Goal: Information Seeking & Learning: Learn about a topic

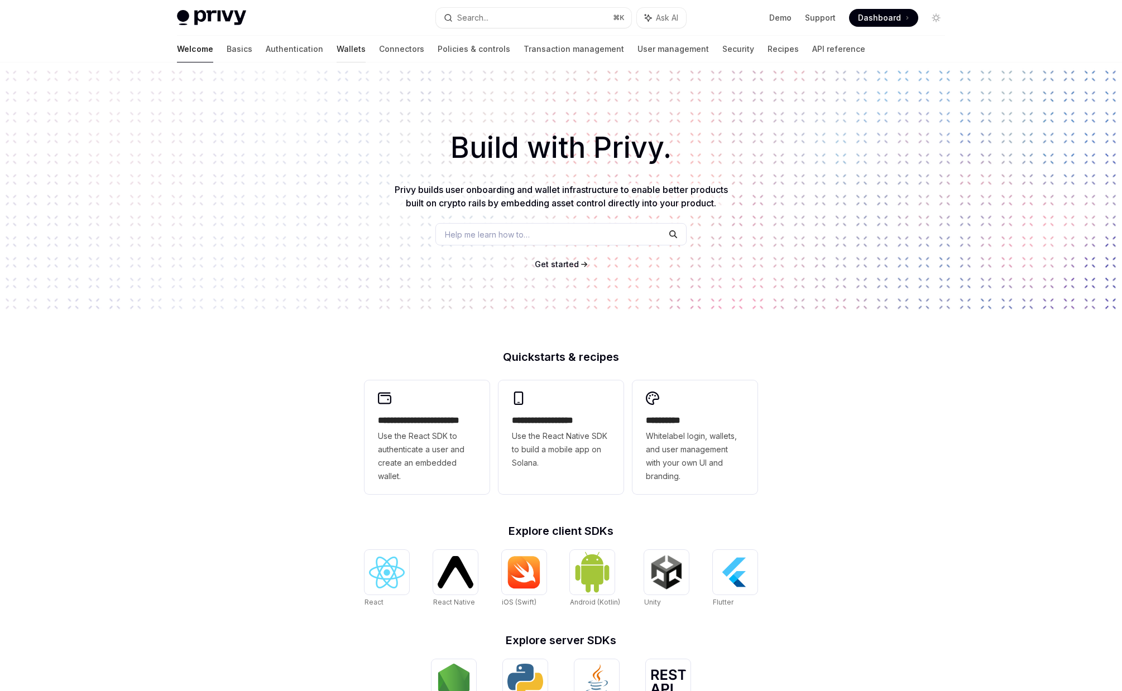
click at [336, 49] on link "Wallets" at bounding box center [350, 49] width 29 height 27
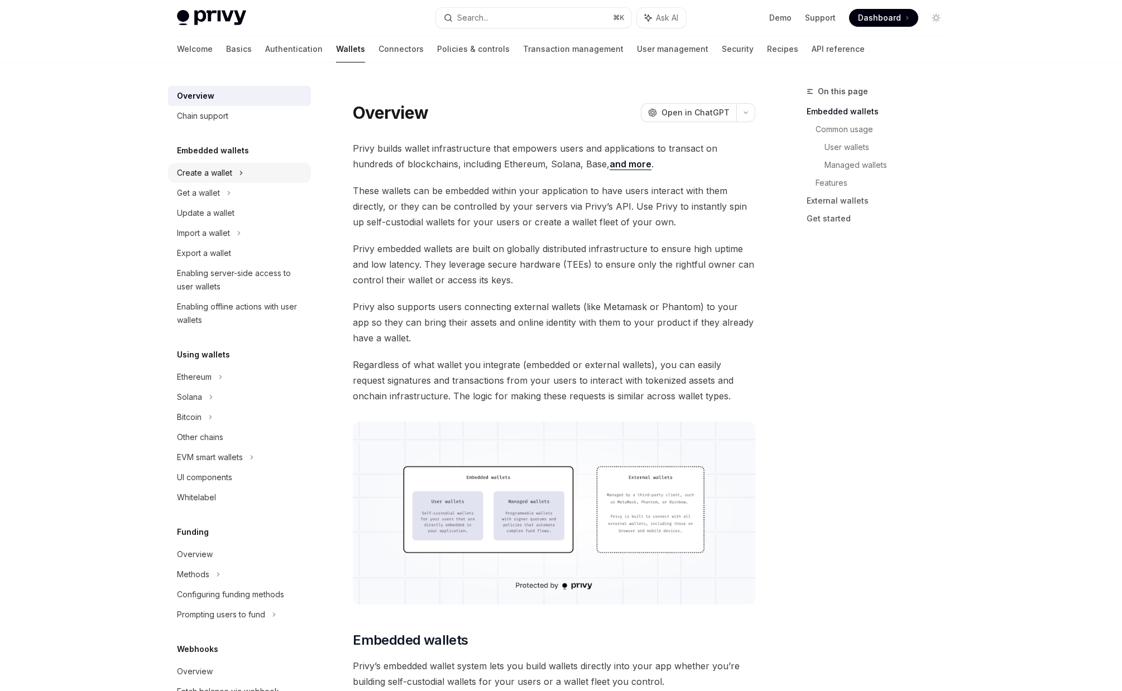
click at [241, 172] on icon at bounding box center [241, 172] width 4 height 13
type textarea "*"
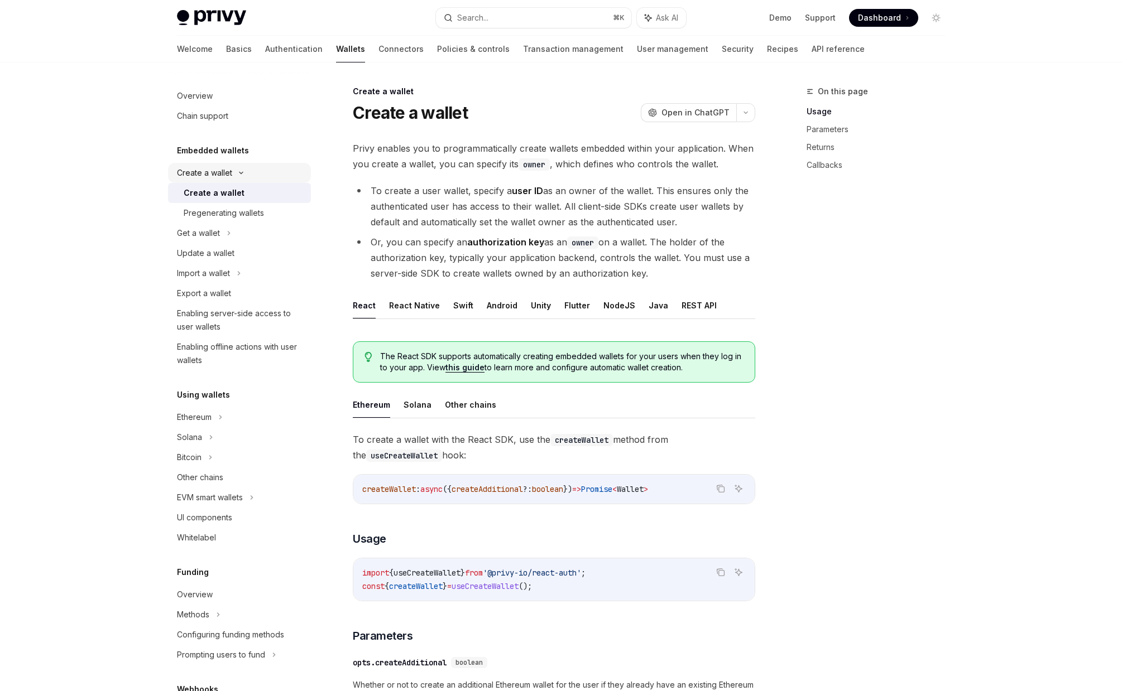
click at [241, 172] on icon at bounding box center [240, 173] width 13 height 4
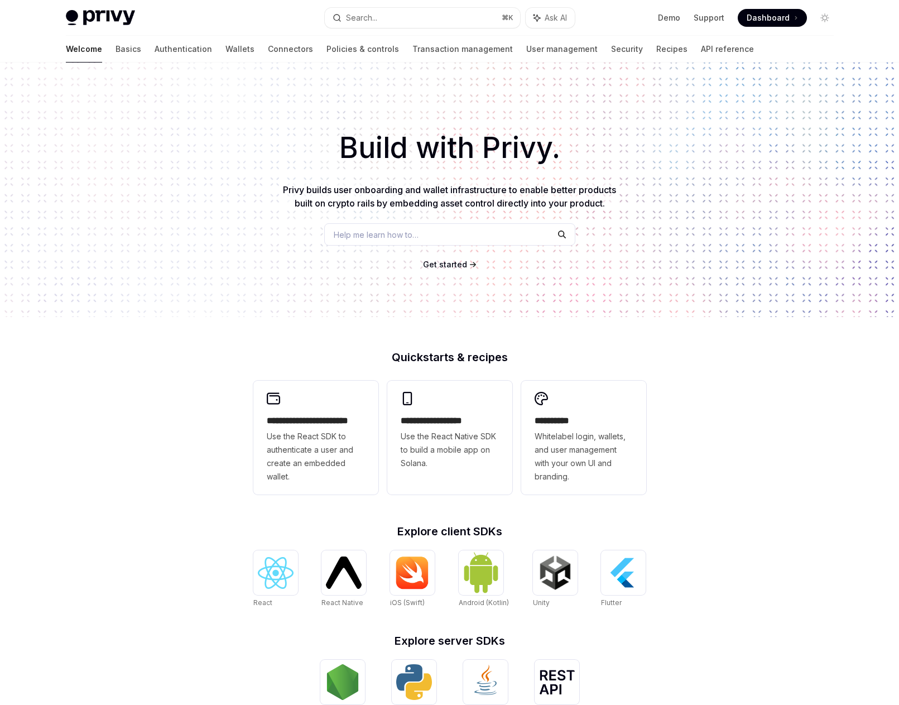
click at [156, 358] on div "**********" at bounding box center [449, 474] width 899 height 825
click at [116, 49] on link "Basics" at bounding box center [129, 49] width 26 height 27
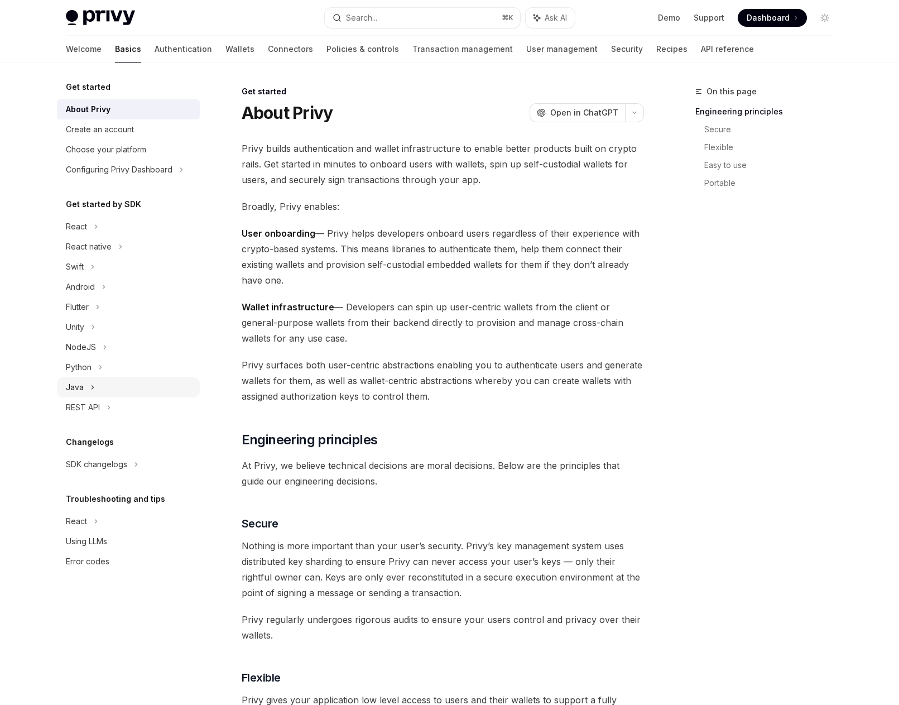
click at [86, 388] on div "Java" at bounding box center [128, 387] width 143 height 20
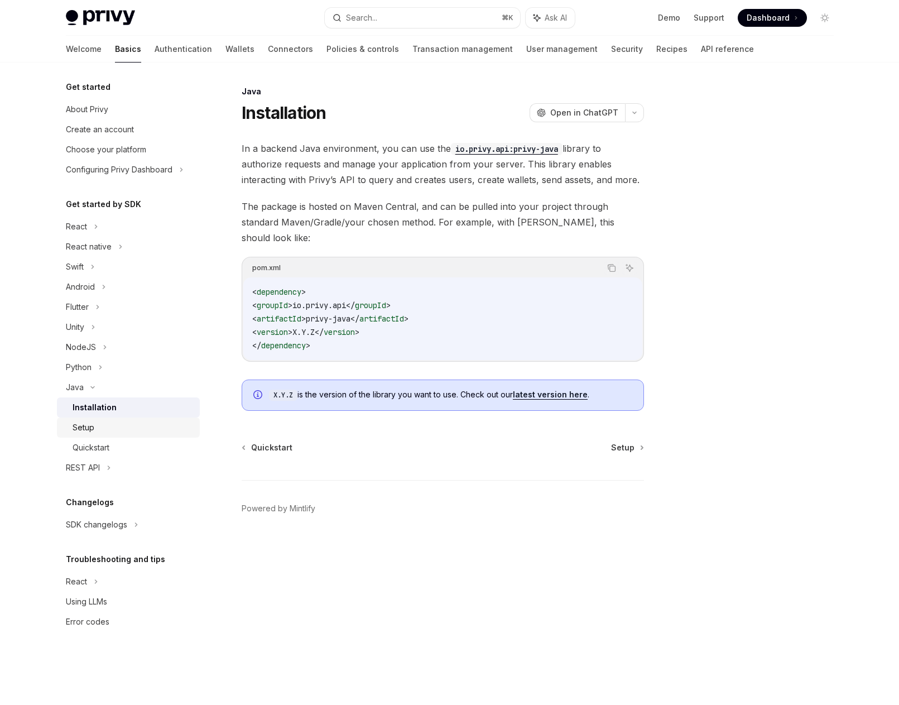
click at [91, 431] on div "Setup" at bounding box center [84, 427] width 22 height 13
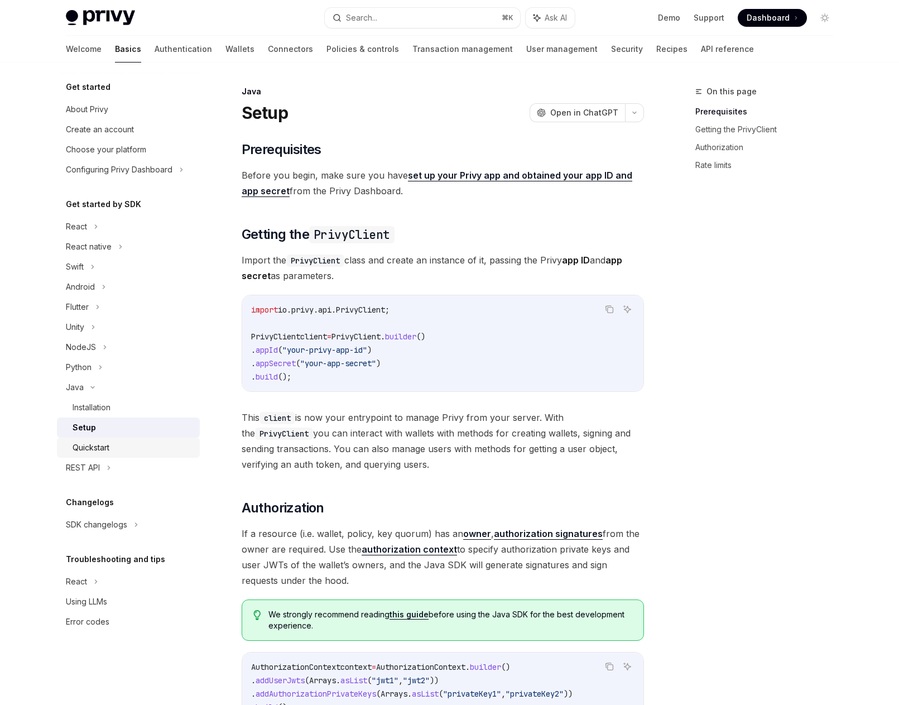
click at [89, 448] on div "Quickstart" at bounding box center [91, 447] width 37 height 13
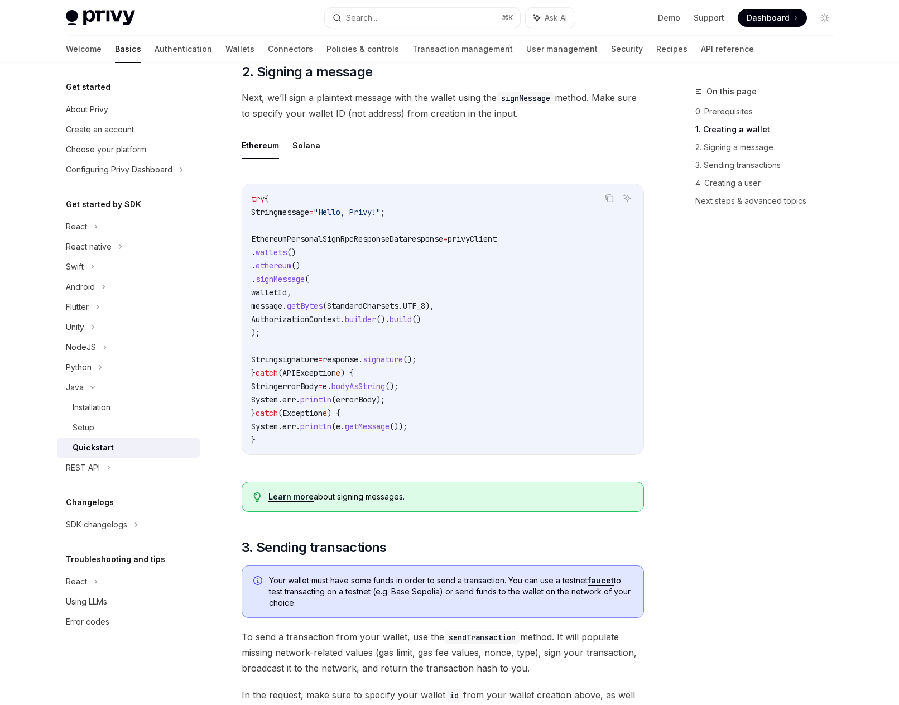
scroll to position [565, 0]
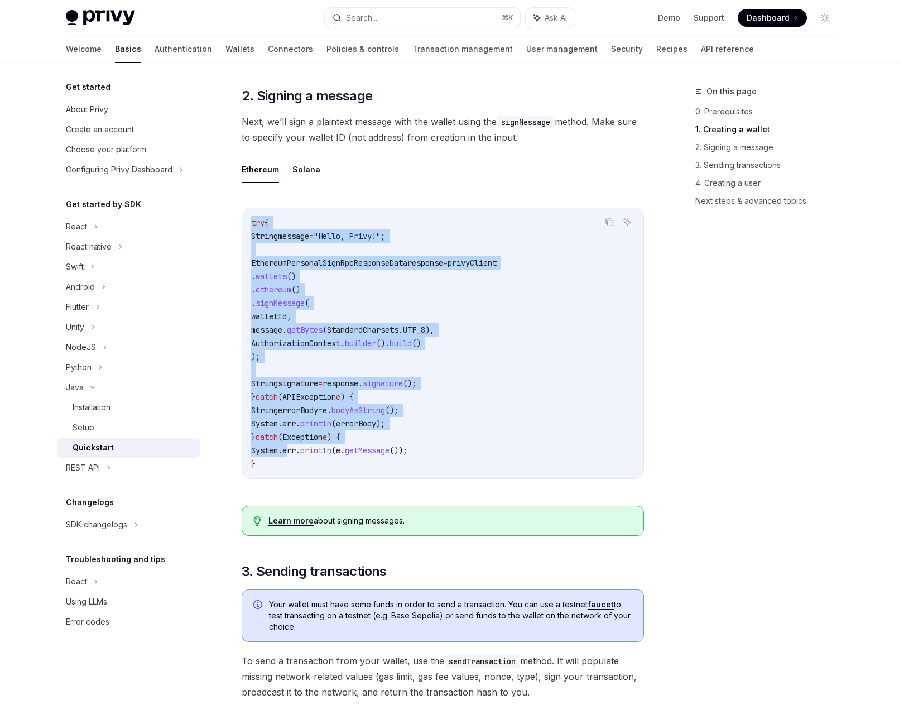
drag, startPoint x: 253, startPoint y: 243, endPoint x: 309, endPoint y: 475, distance: 238.3
click at [309, 470] on code "try { String message = "Hello, Privy!" ; EthereumPersonalSignRpcResponseData re…" at bounding box center [442, 343] width 383 height 254
click at [296, 455] on span "err" at bounding box center [288, 450] width 13 height 10
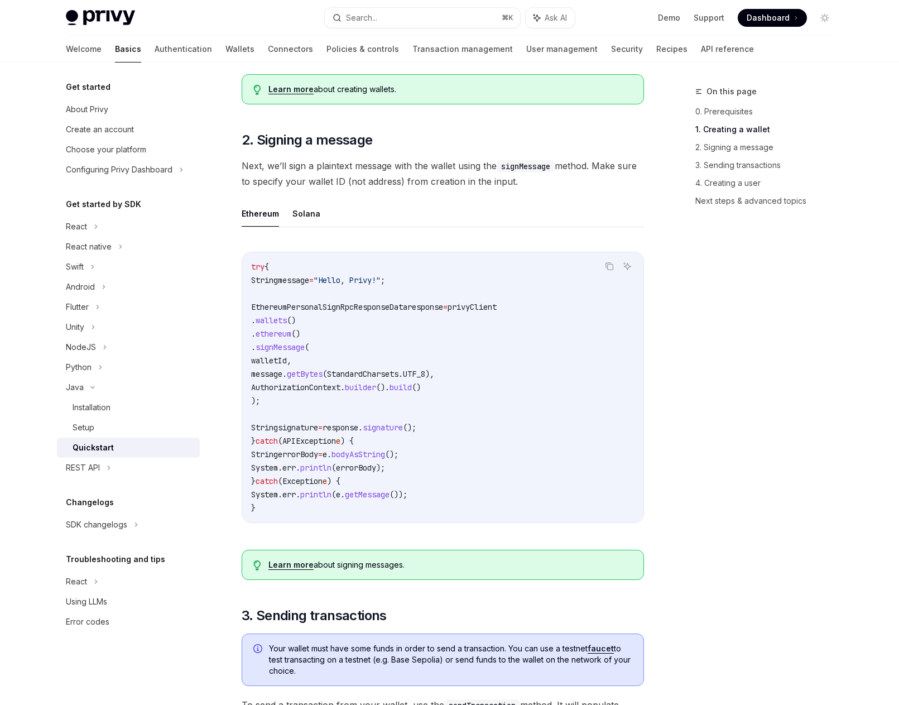
scroll to position [506, 0]
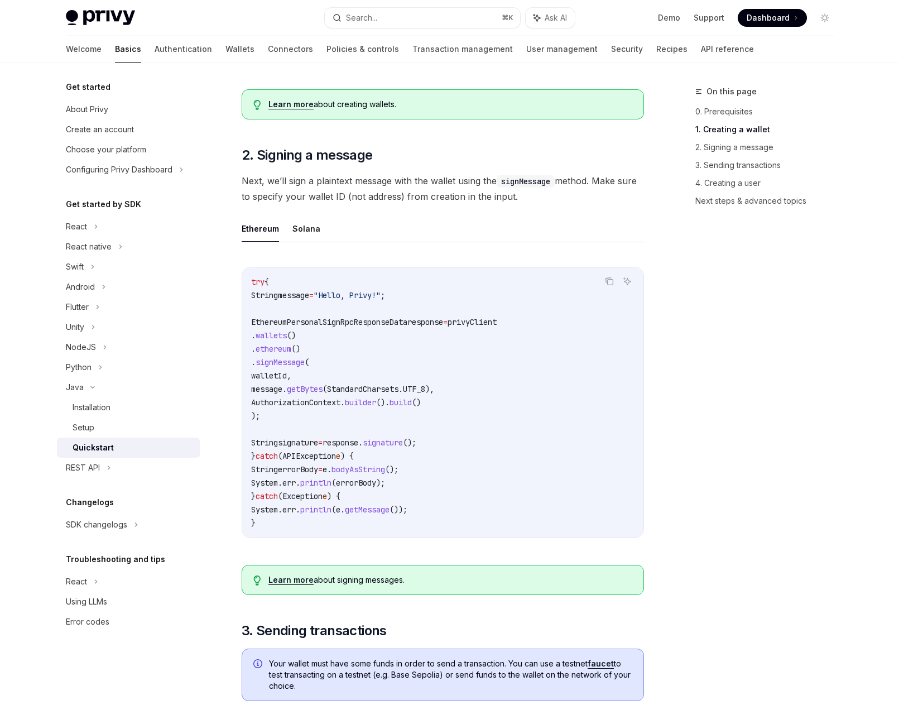
click at [497, 327] on span "privyClient" at bounding box center [472, 322] width 49 height 10
drag, startPoint x: 521, startPoint y: 342, endPoint x: 463, endPoint y: 345, distance: 58.7
click at [497, 327] on span "privyClient" at bounding box center [472, 322] width 49 height 10
click at [287, 340] on span "wallets" at bounding box center [271, 335] width 31 height 10
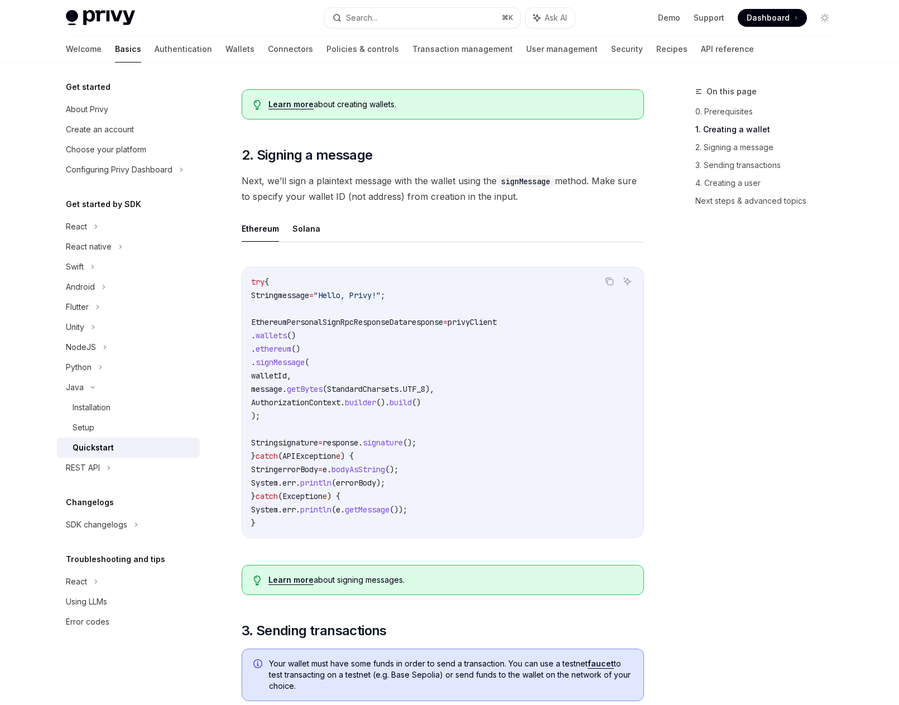
click at [287, 340] on span "wallets" at bounding box center [271, 335] width 31 height 10
click at [291, 354] on span "ethereum" at bounding box center [274, 349] width 36 height 10
click at [305, 367] on span "signMessage" at bounding box center [280, 362] width 49 height 10
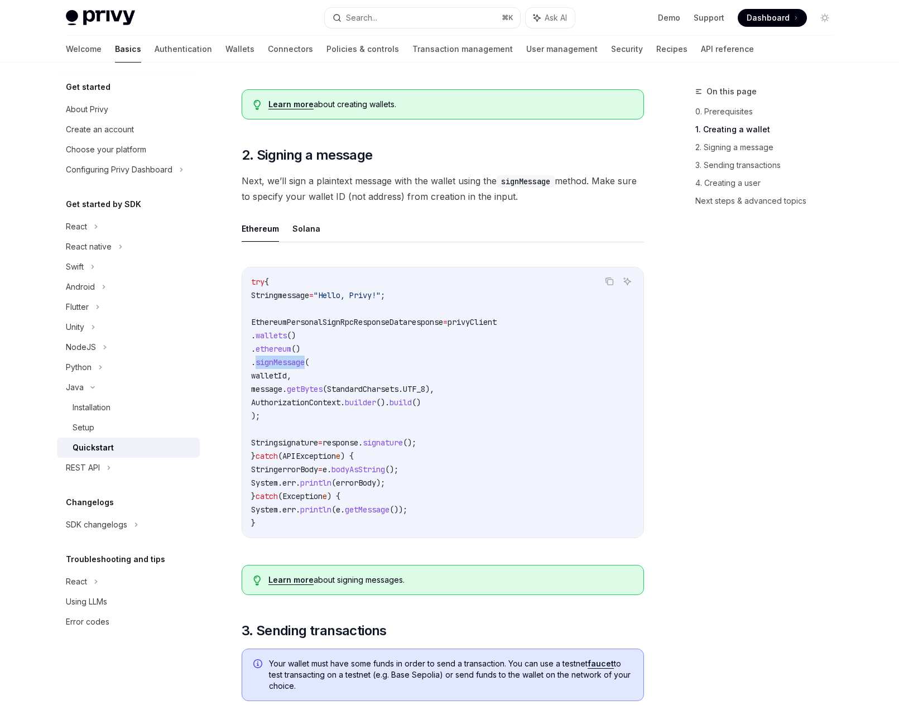
drag, startPoint x: 320, startPoint y: 383, endPoint x: 332, endPoint y: 384, distance: 11.8
click at [305, 367] on span "signMessage" at bounding box center [280, 362] width 49 height 10
drag, startPoint x: 360, startPoint y: 384, endPoint x: 325, endPoint y: 416, distance: 48.2
click at [360, 383] on code "try { String message = "Hello, Privy!" ; EthereumPersonalSignRpcResponseData re…" at bounding box center [442, 402] width 383 height 254
drag, startPoint x: 297, startPoint y: 439, endPoint x: 289, endPoint y: 386, distance: 54.2
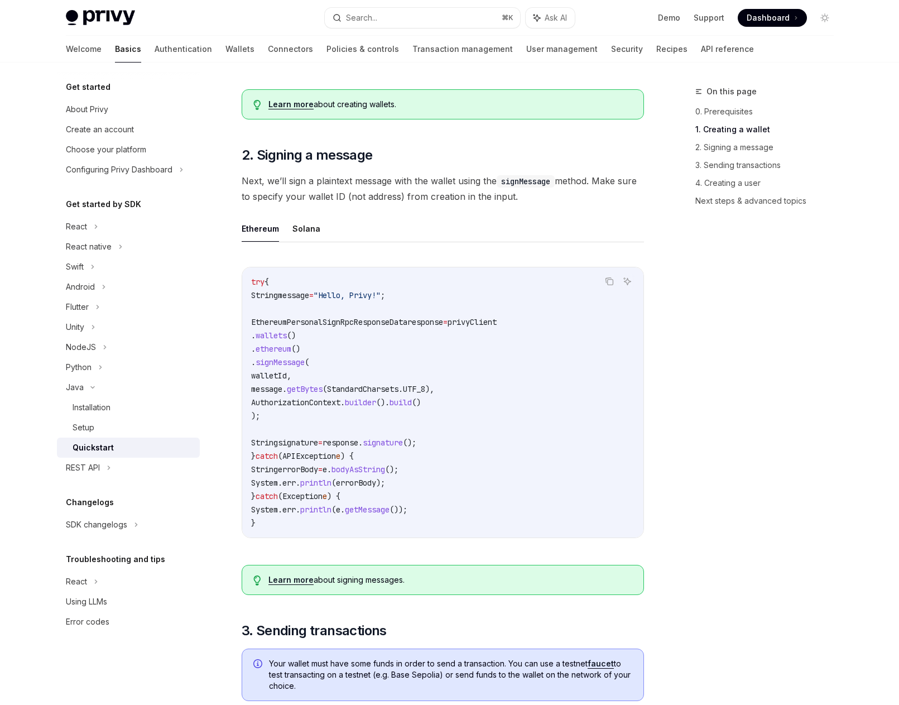
click at [289, 386] on code "try { String message = "Hello, Privy!" ; EthereumPersonalSignRpcResponseData re…" at bounding box center [442, 402] width 383 height 254
click at [291, 381] on span "walletId," at bounding box center [271, 376] width 40 height 10
click at [313, 448] on span "signature" at bounding box center [298, 442] width 40 height 10
drag, startPoint x: 285, startPoint y: 461, endPoint x: 337, endPoint y: 464, distance: 52.0
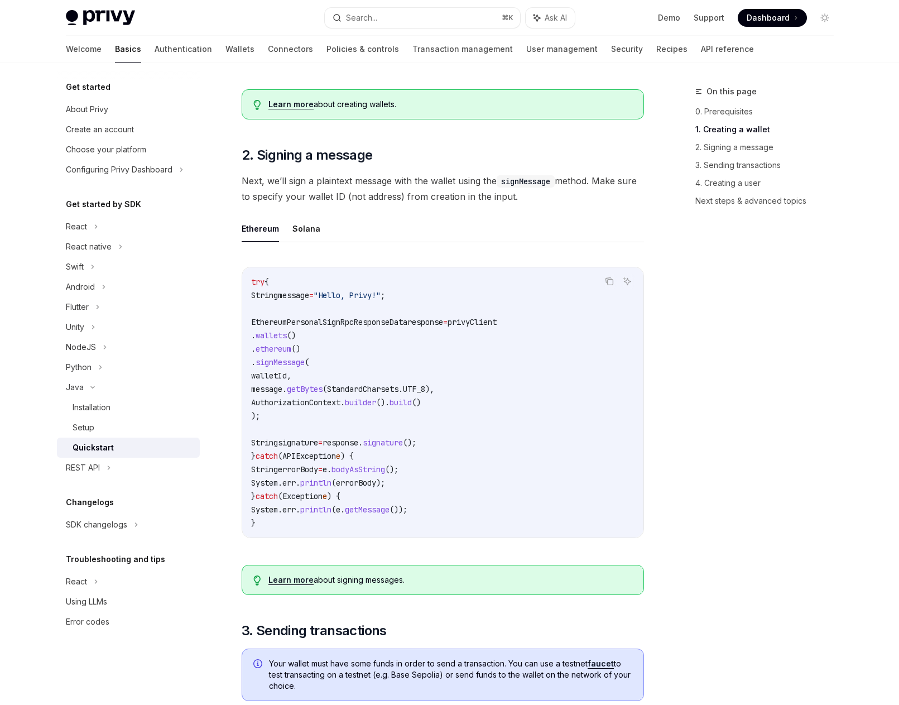
click at [278, 448] on span "String" at bounding box center [264, 442] width 27 height 10
click at [358, 448] on span "response" at bounding box center [341, 442] width 36 height 10
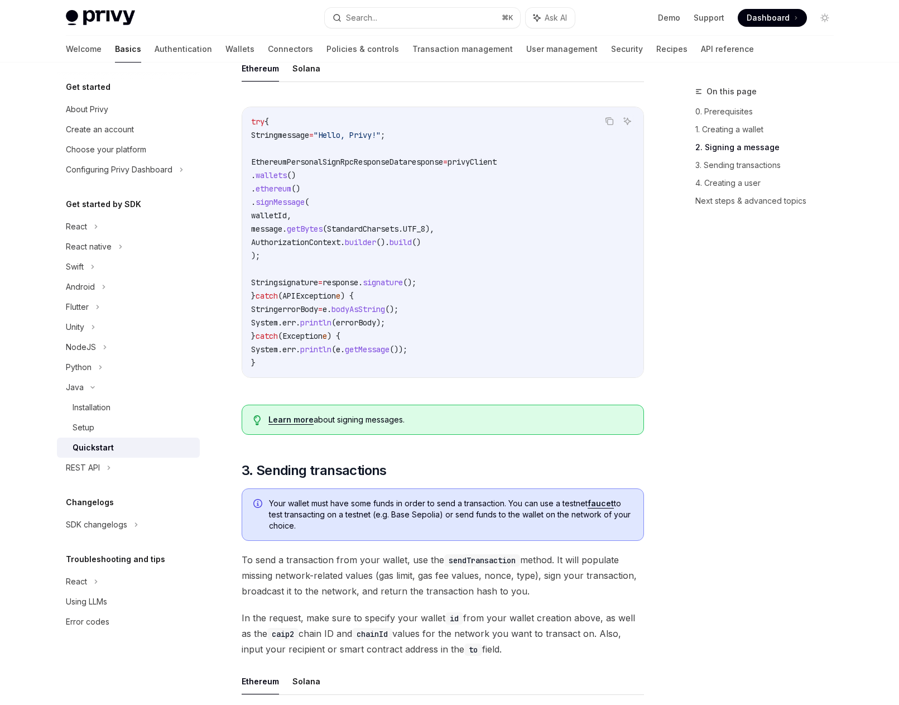
scroll to position [665, 0]
click at [225, 45] on link "Wallets" at bounding box center [239, 49] width 29 height 27
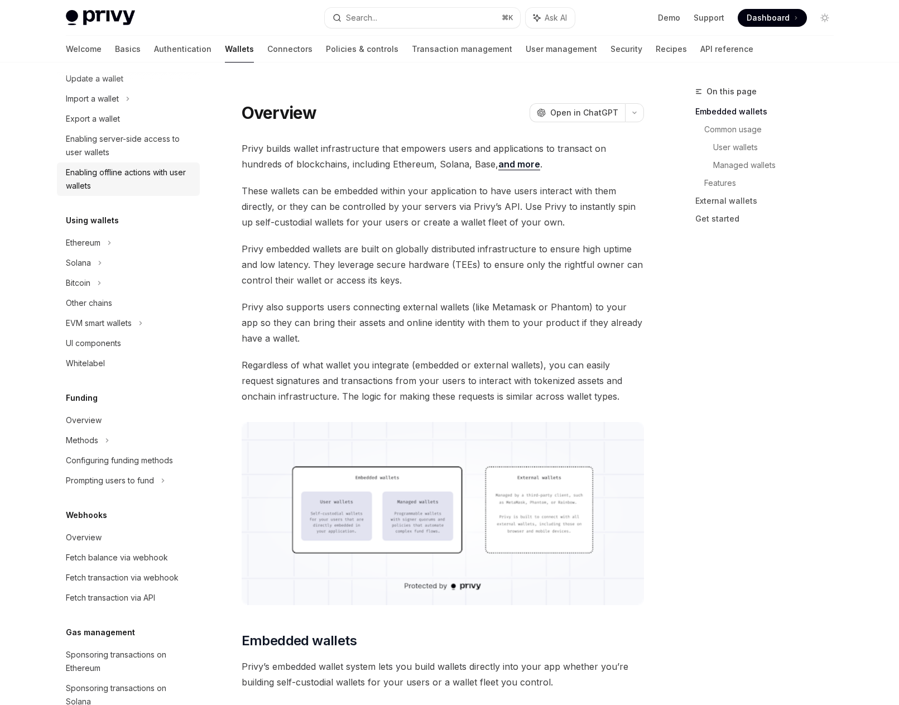
scroll to position [136, 0]
click at [93, 44] on div "Ethereum" at bounding box center [93, 37] width 55 height 13
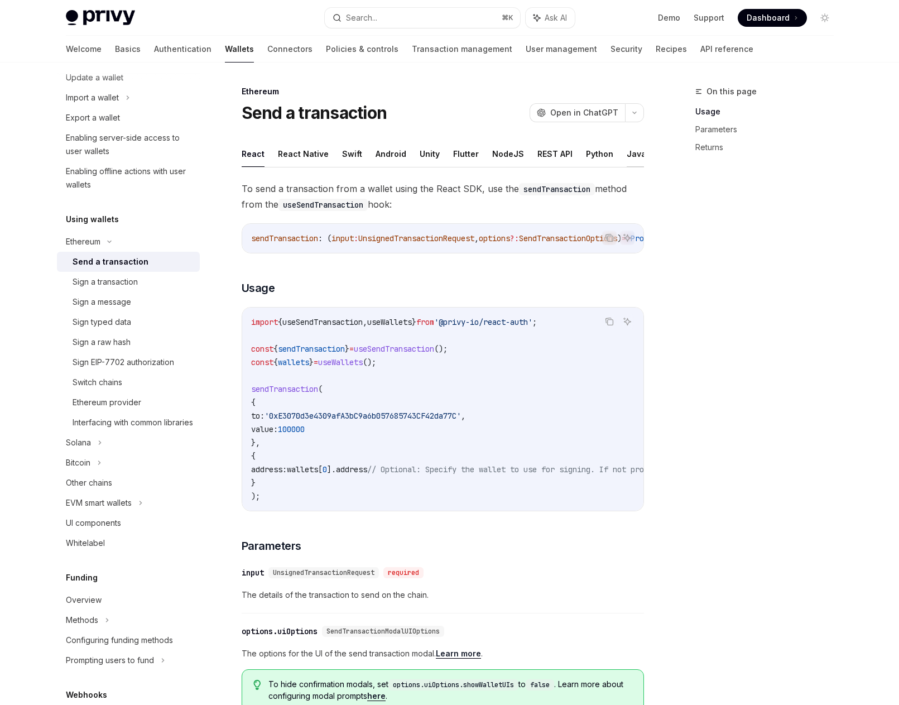
click at [627, 156] on button "Java" at bounding box center [637, 154] width 20 height 26
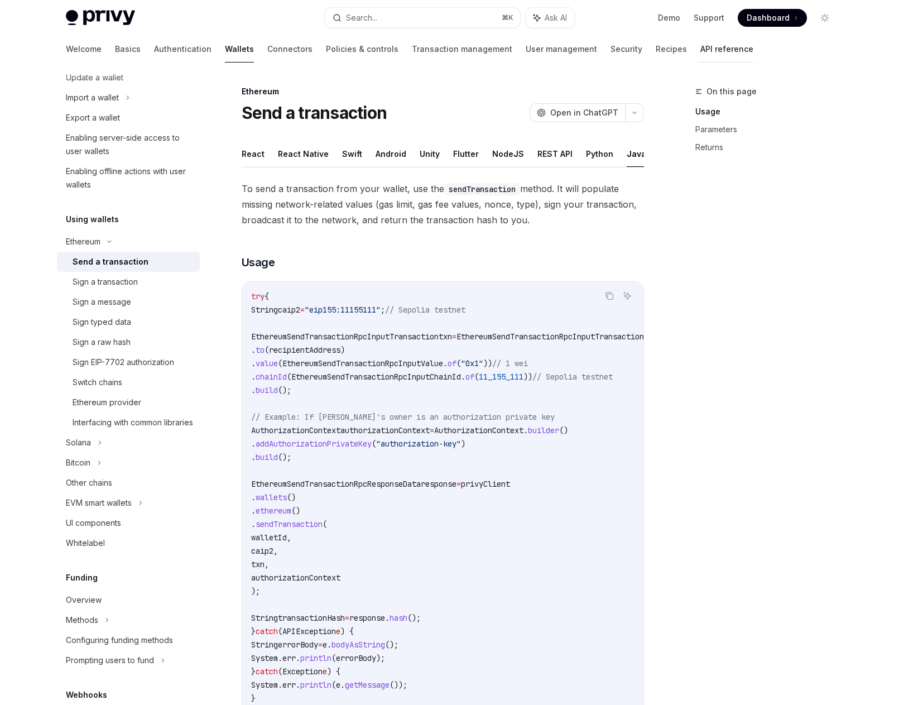
click at [700, 50] on link "API reference" at bounding box center [726, 49] width 53 height 27
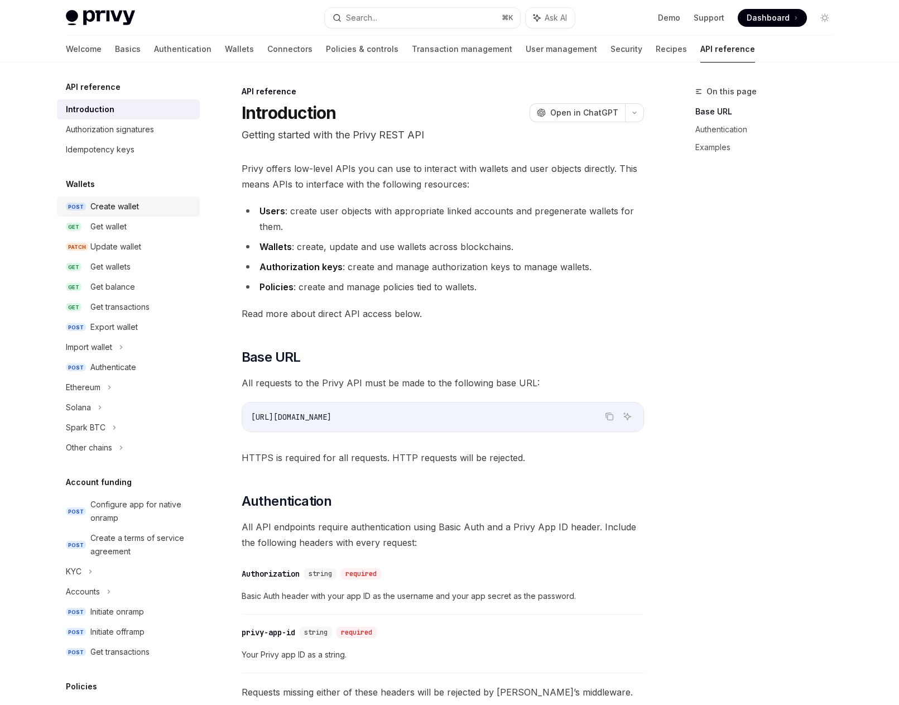
click at [115, 204] on div "Create wallet" at bounding box center [114, 206] width 49 height 13
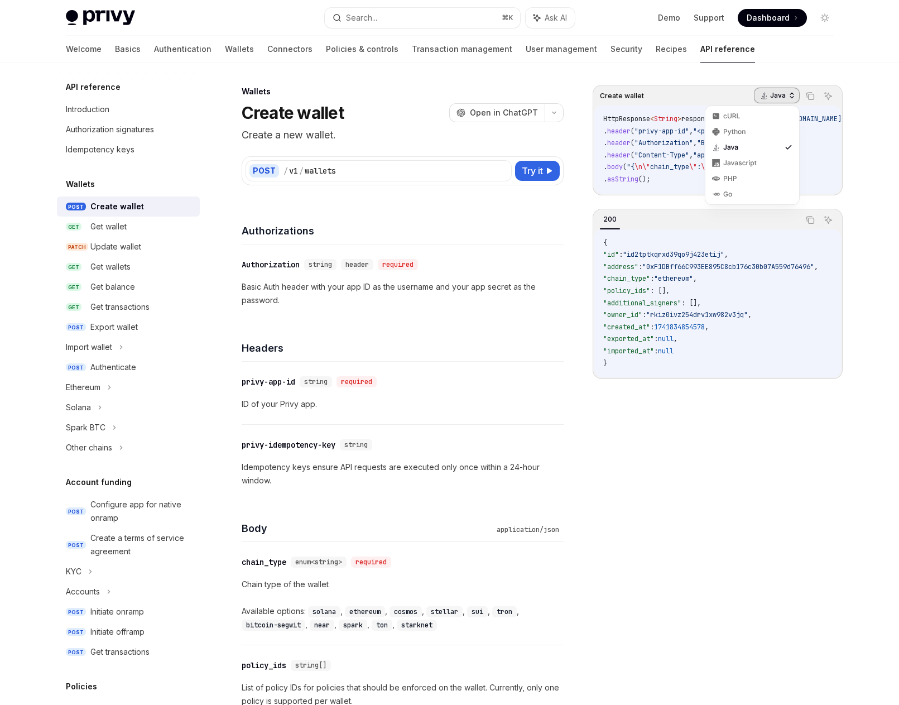
click at [786, 95] on div "Java" at bounding box center [777, 96] width 46 height 16
click at [501, 326] on div "Headers" at bounding box center [403, 340] width 322 height 41
click at [326, 49] on link "Policies & controls" at bounding box center [362, 49] width 73 height 27
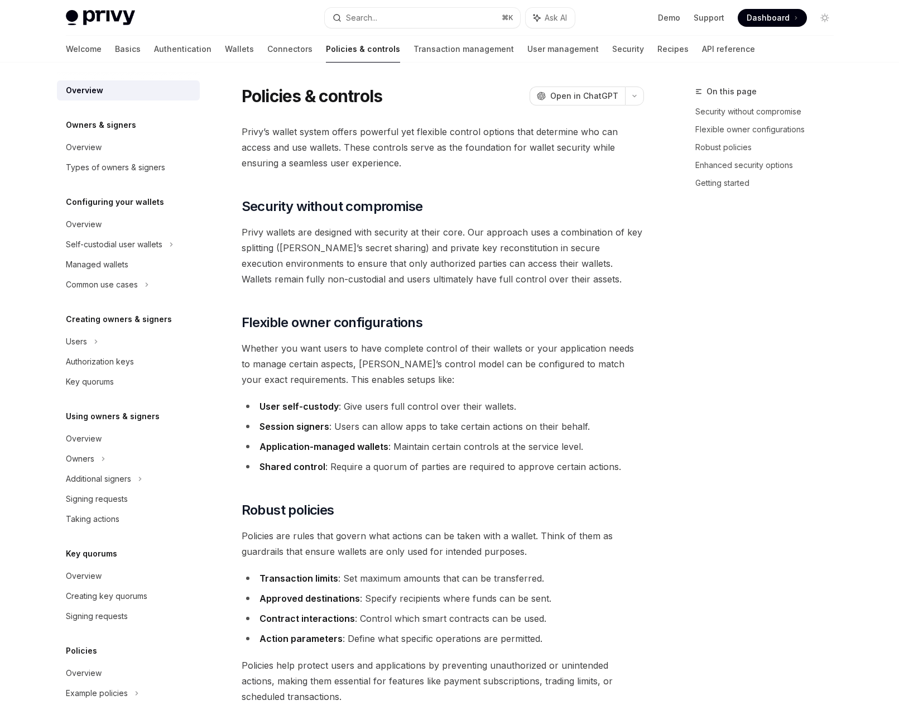
type textarea "*"
click at [279, 225] on span "Privy wallets are designed with security at their core. Our approach uses a com…" at bounding box center [443, 255] width 402 height 62
